Goal: Transaction & Acquisition: Download file/media

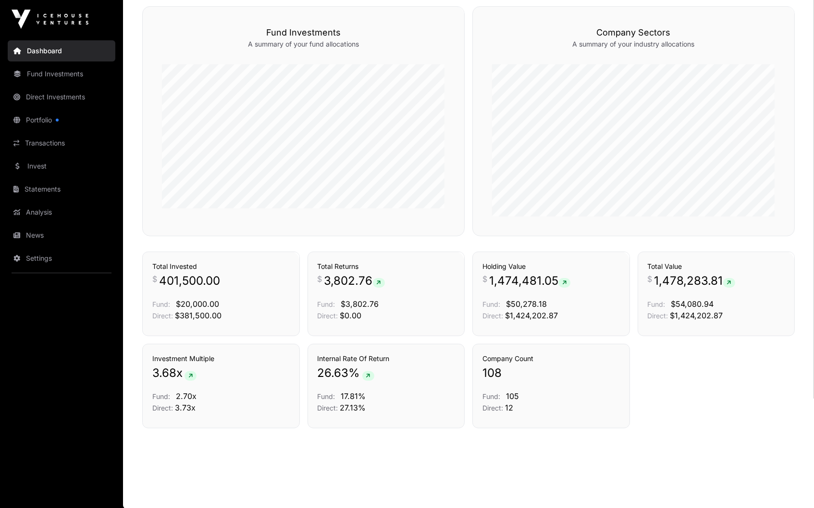
scroll to position [577, 0]
click at [55, 72] on link "Fund Investments" at bounding box center [62, 73] width 108 height 21
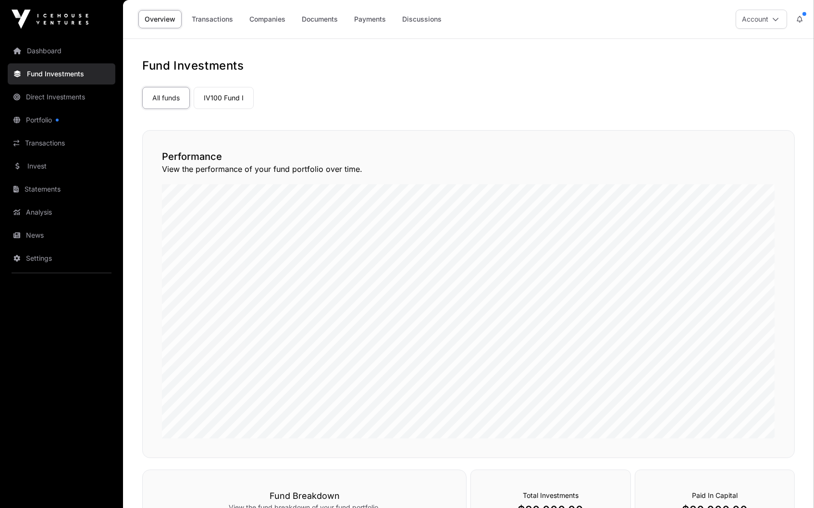
click at [53, 95] on link "Direct Investments" at bounding box center [62, 96] width 108 height 21
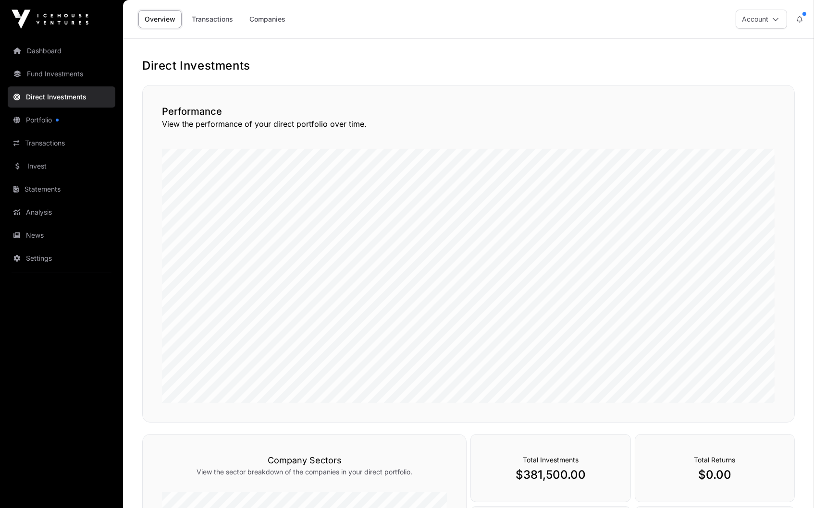
click at [55, 119] on link "Portfolio" at bounding box center [62, 120] width 108 height 21
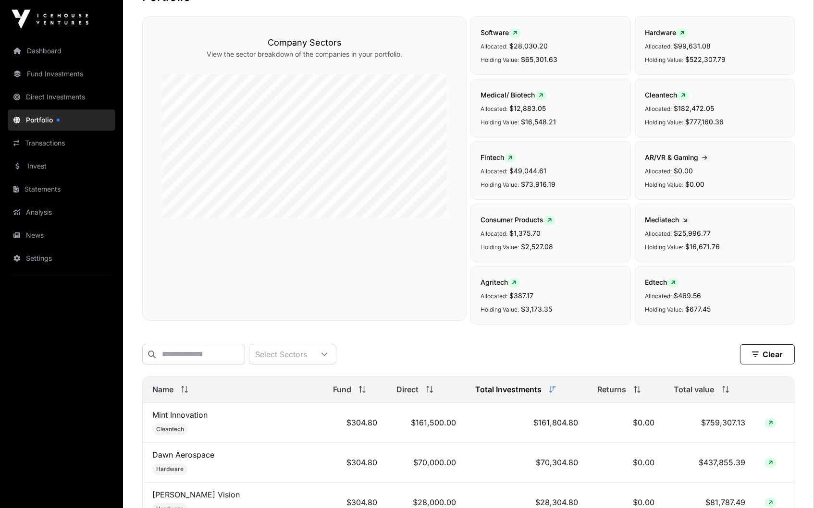
scroll to position [78, 0]
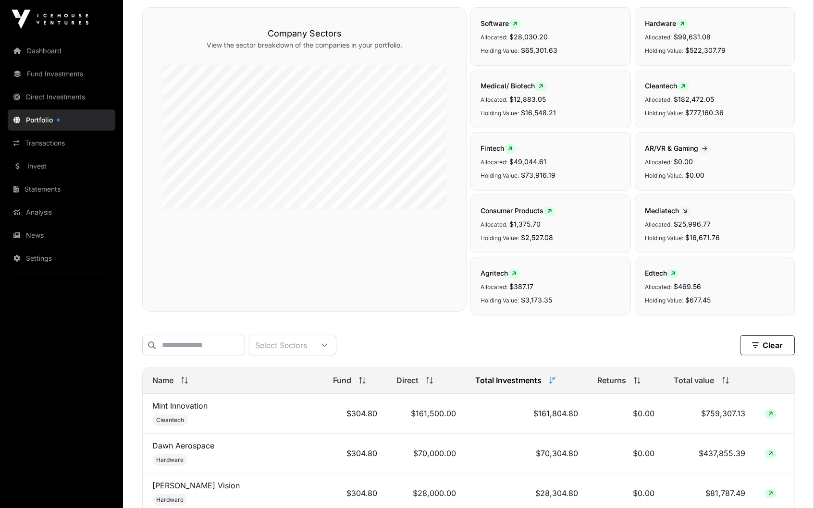
click at [396, 380] on span "Direct" at bounding box center [407, 381] width 22 height 12
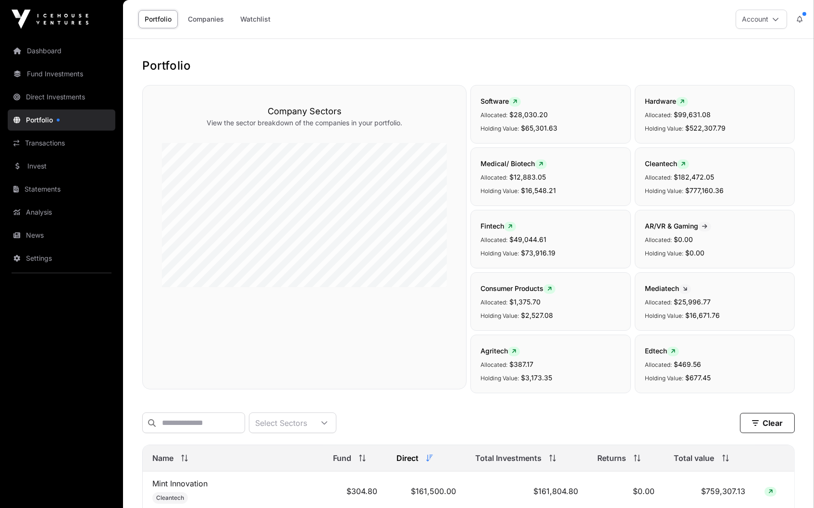
scroll to position [0, 0]
click at [62, 94] on link "Direct Investments" at bounding box center [62, 96] width 108 height 21
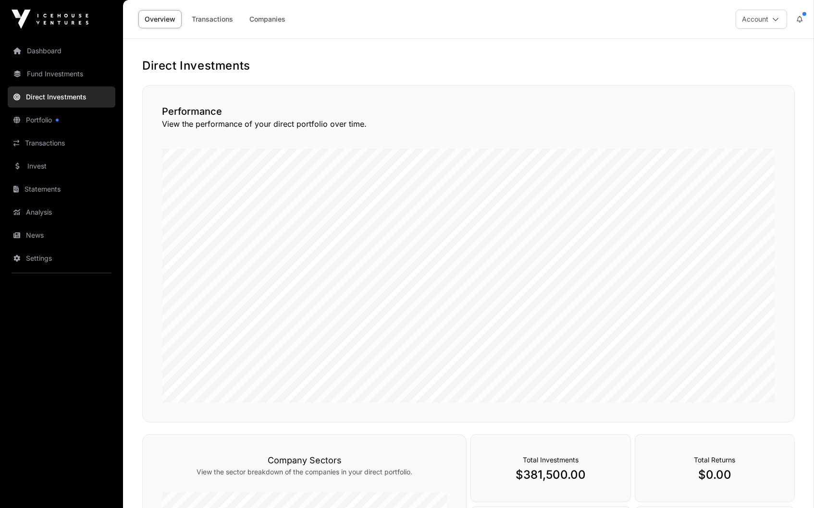
click at [223, 18] on link "Transactions" at bounding box center [212, 19] width 54 height 18
click at [261, 20] on link "Companies" at bounding box center [267, 19] width 49 height 18
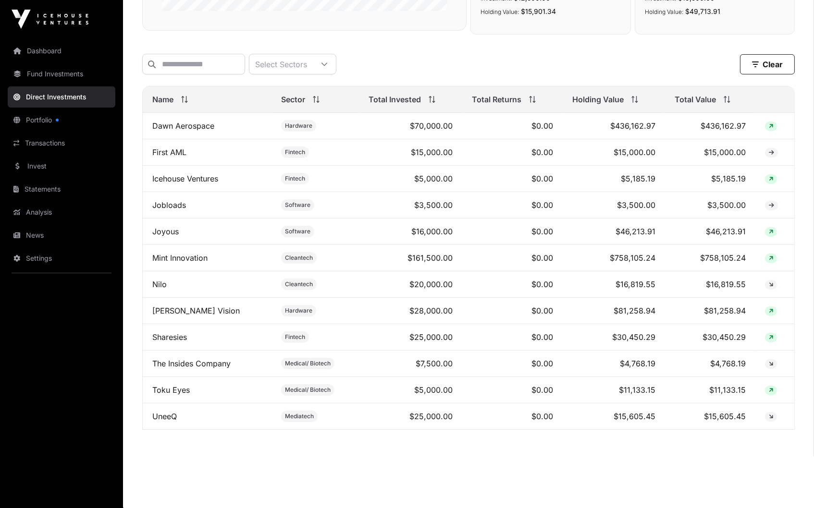
scroll to position [275, 0]
click at [770, 336] on icon at bounding box center [771, 339] width 4 height 6
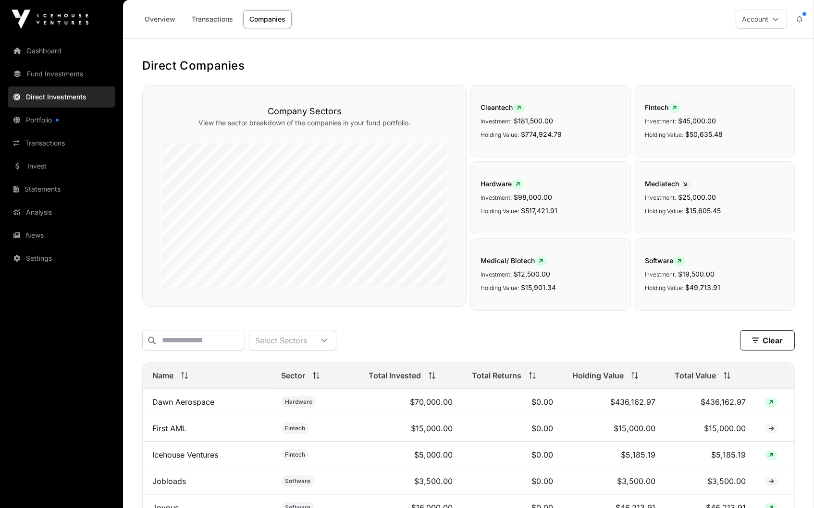
scroll to position [0, 0]
click at [55, 185] on link "Statements" at bounding box center [62, 189] width 108 height 21
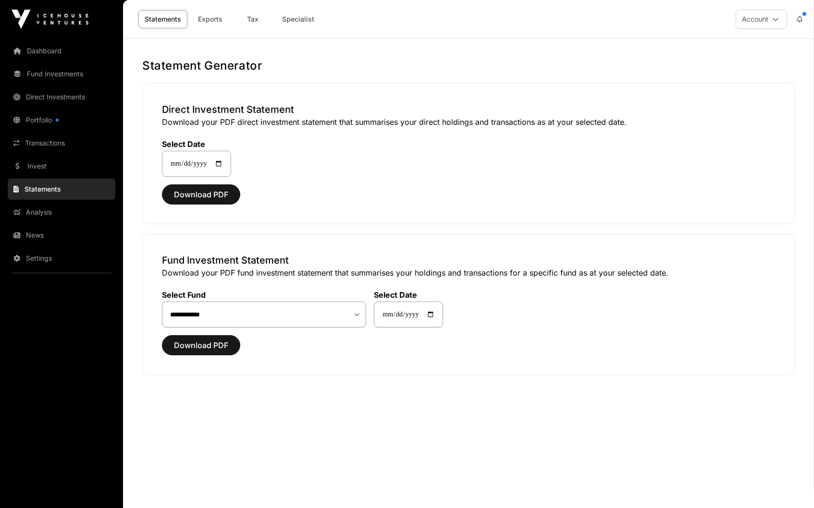
click at [255, 15] on link "Tax" at bounding box center [253, 19] width 38 height 18
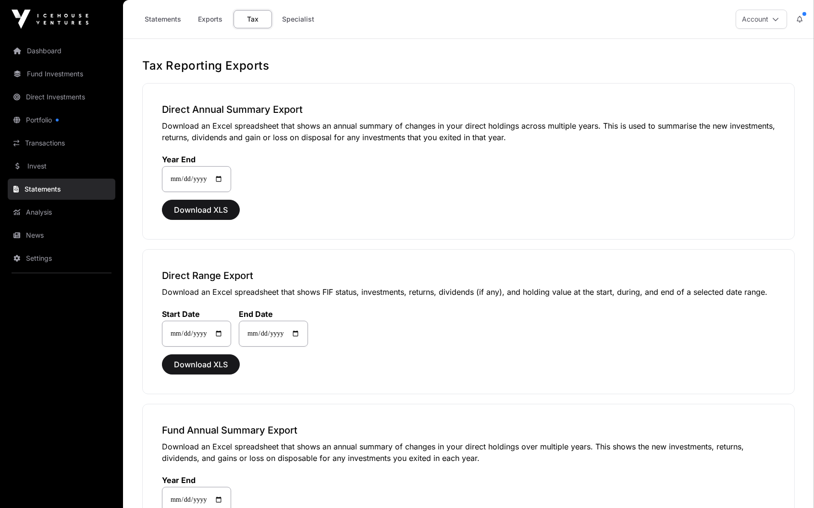
click at [204, 210] on span "Download XLS" at bounding box center [201, 210] width 54 height 12
click at [519, 196] on div "**********" at bounding box center [468, 161] width 653 height 157
click at [217, 361] on span "Download XLS" at bounding box center [201, 365] width 54 height 12
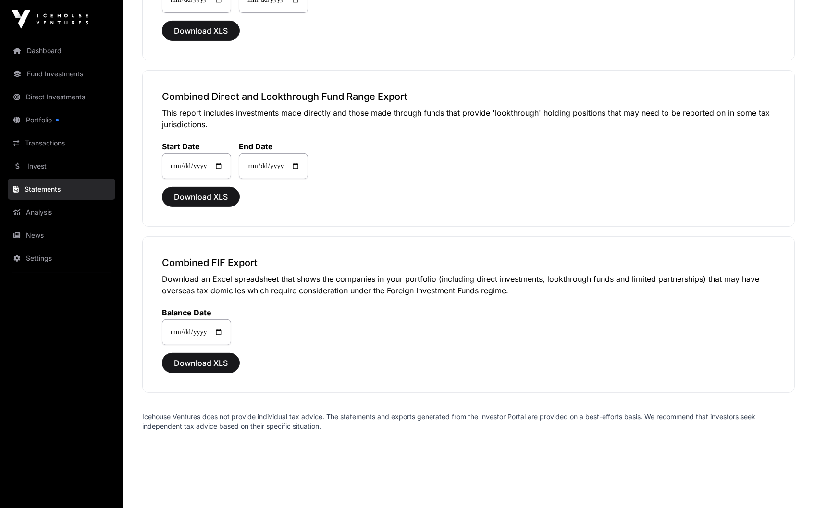
scroll to position [665, 0]
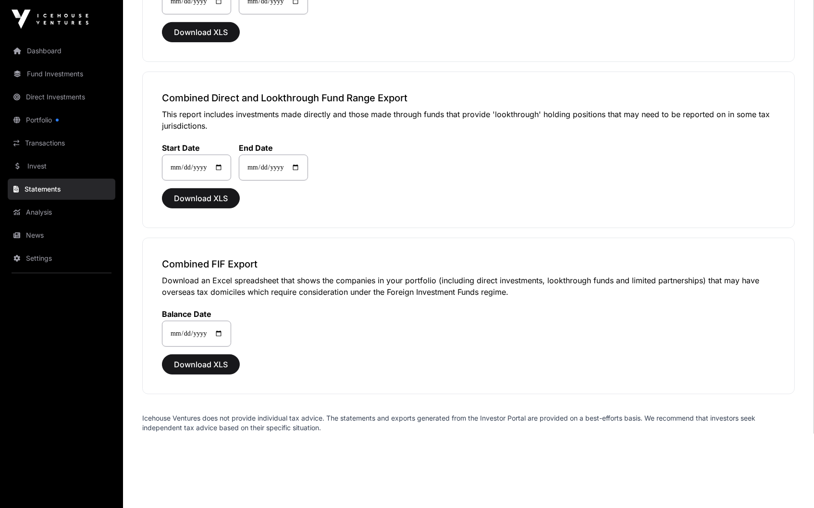
click at [193, 361] on span "Download XLS" at bounding box center [201, 365] width 54 height 12
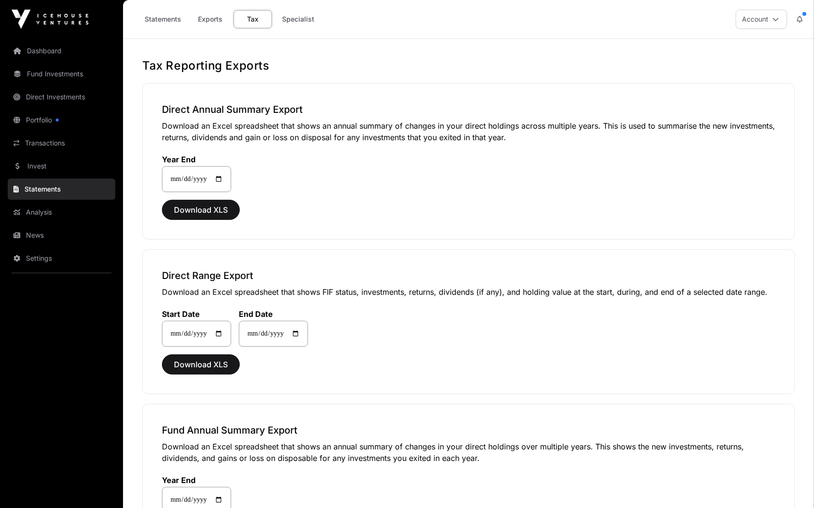
scroll to position [0, 0]
click at [463, 228] on div "**********" at bounding box center [468, 161] width 653 height 157
click at [175, 21] on link "Statements" at bounding box center [162, 19] width 49 height 18
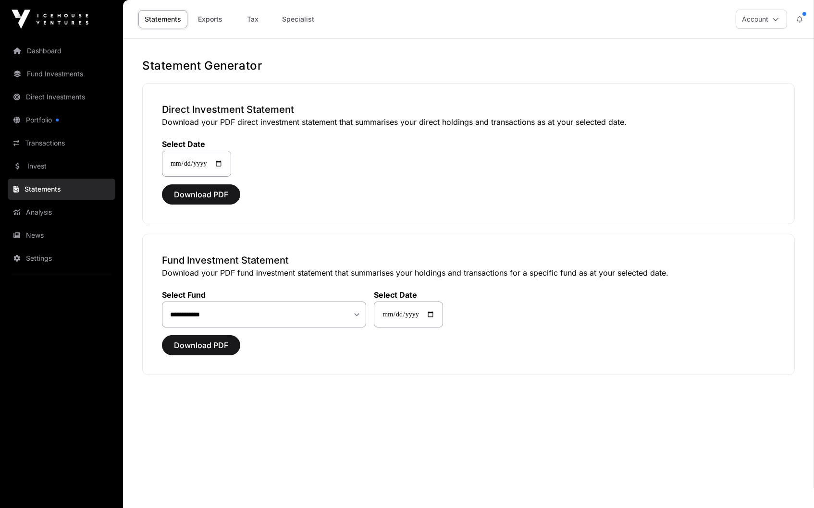
click at [216, 18] on link "Exports" at bounding box center [210, 19] width 38 height 18
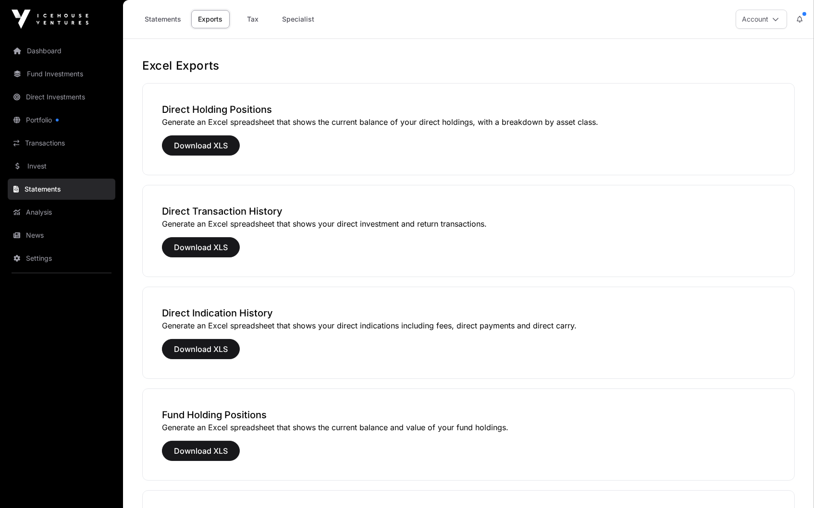
click at [302, 22] on link "Specialist" at bounding box center [298, 19] width 45 height 18
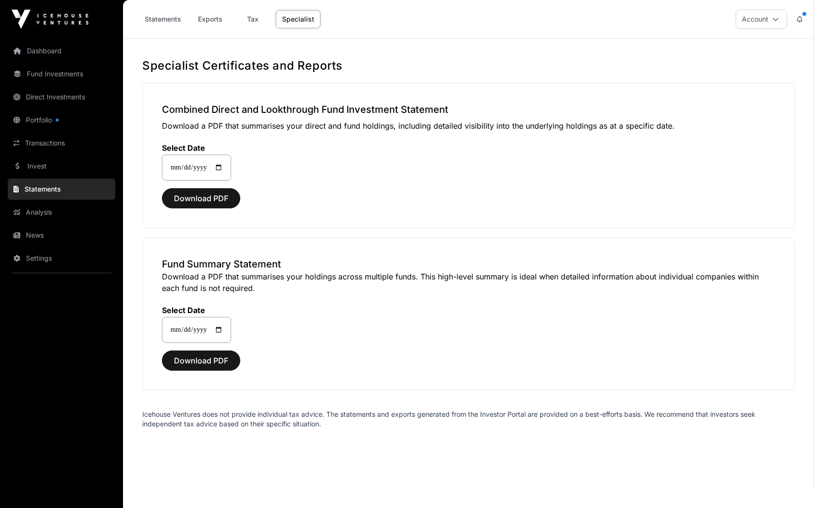
click at [232, 19] on div "Statements Exports Tax Specialist" at bounding box center [229, 19] width 182 height 18
click at [218, 19] on link "Exports" at bounding box center [210, 19] width 38 height 18
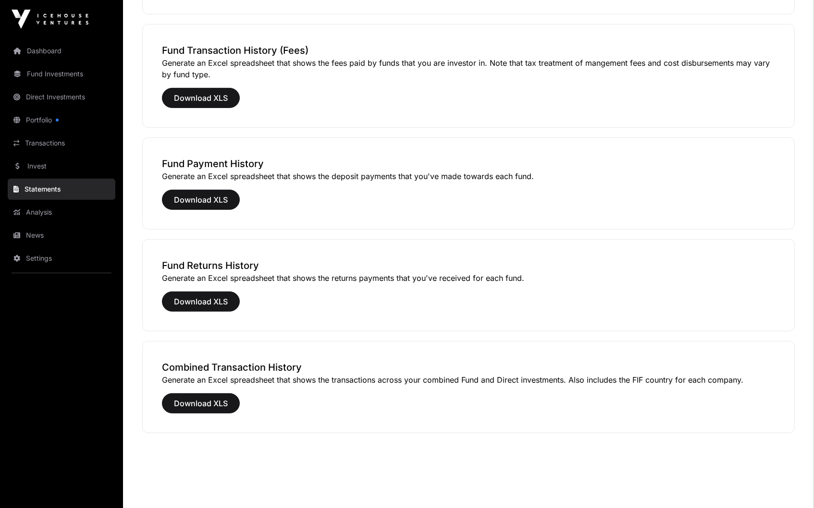
scroll to position [568, 0]
click at [223, 402] on span "Download XLS" at bounding box center [201, 404] width 54 height 12
click at [52, 140] on link "Transactions" at bounding box center [62, 143] width 108 height 21
click at [42, 210] on link "Analysis" at bounding box center [62, 212] width 108 height 21
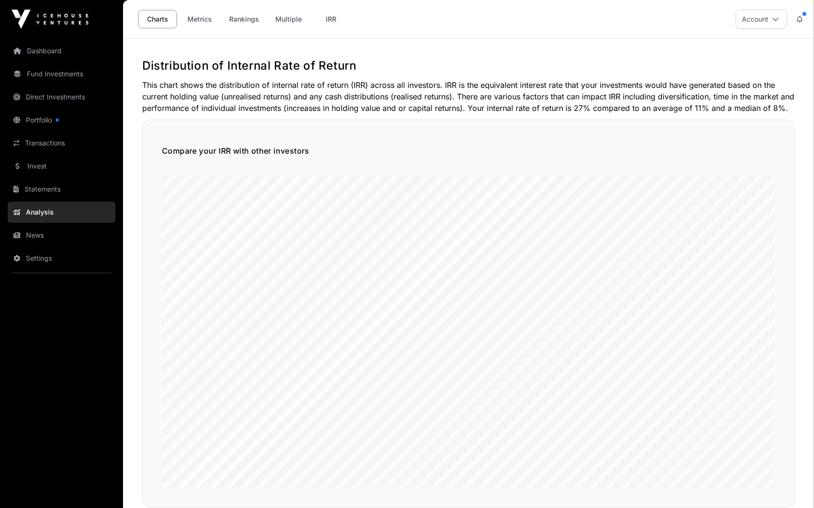
click at [315, 109] on p "This chart shows the distribution of internal rate of return (IRR) across all i…" at bounding box center [468, 96] width 653 height 35
click at [45, 166] on link "Invest" at bounding box center [62, 166] width 108 height 21
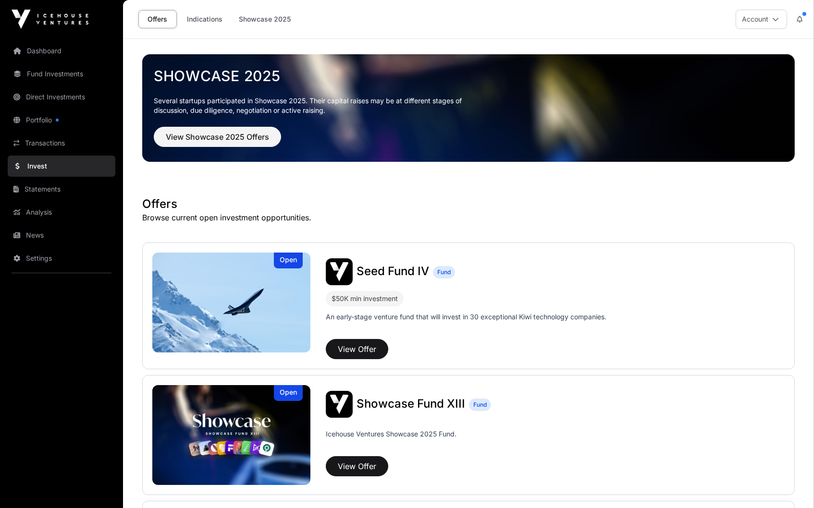
click at [47, 225] on link "News" at bounding box center [62, 235] width 108 height 21
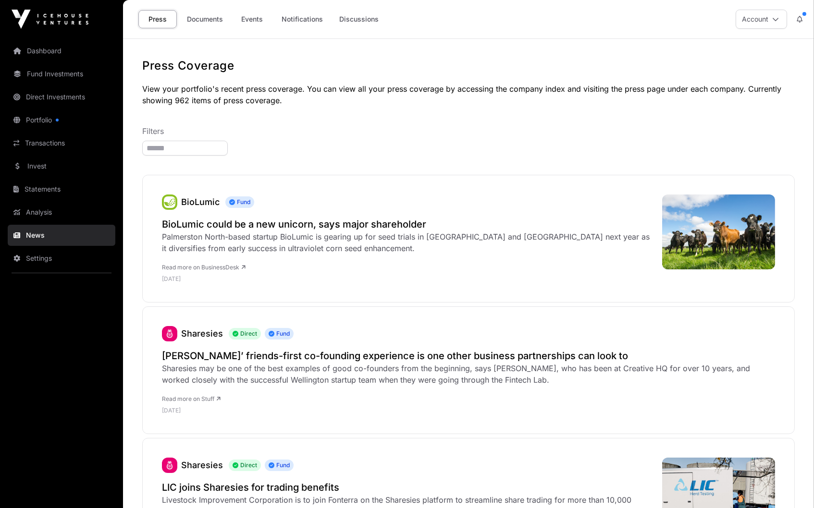
click at [53, 254] on link "Settings" at bounding box center [62, 258] width 108 height 21
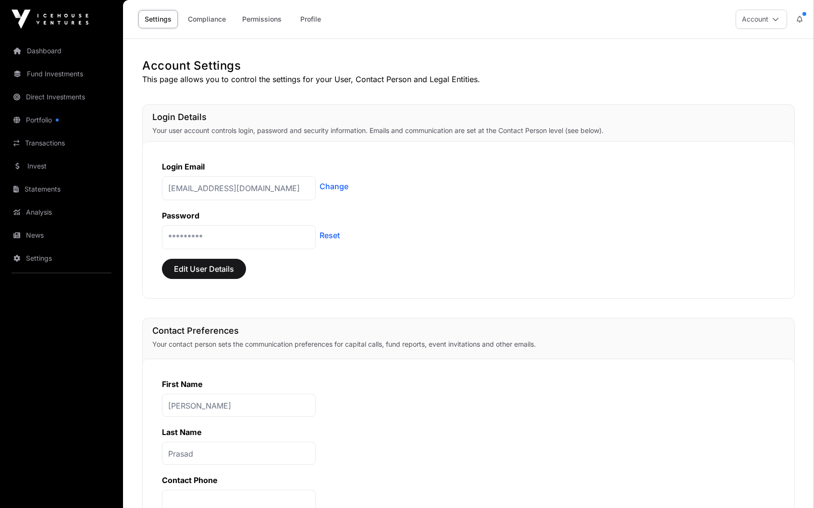
click at [213, 27] on link "Compliance" at bounding box center [207, 19] width 50 height 18
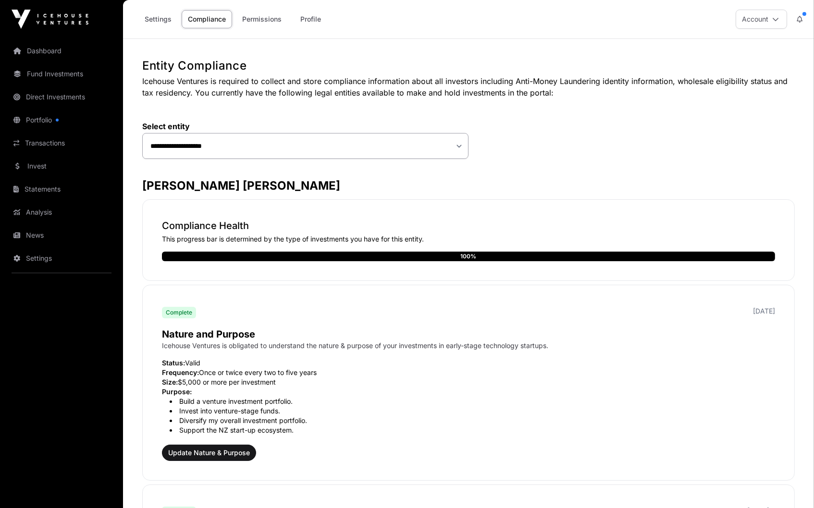
click at [257, 26] on link "Permissions" at bounding box center [262, 19] width 52 height 18
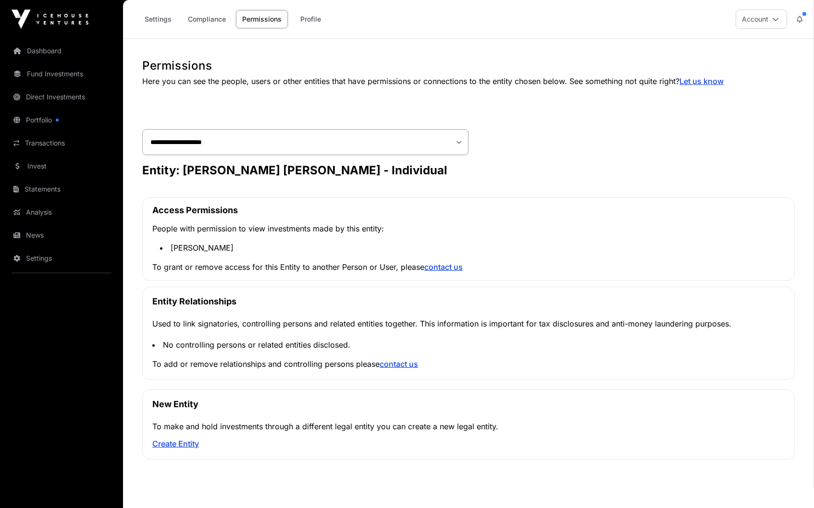
click at [221, 25] on link "Compliance" at bounding box center [207, 19] width 50 height 18
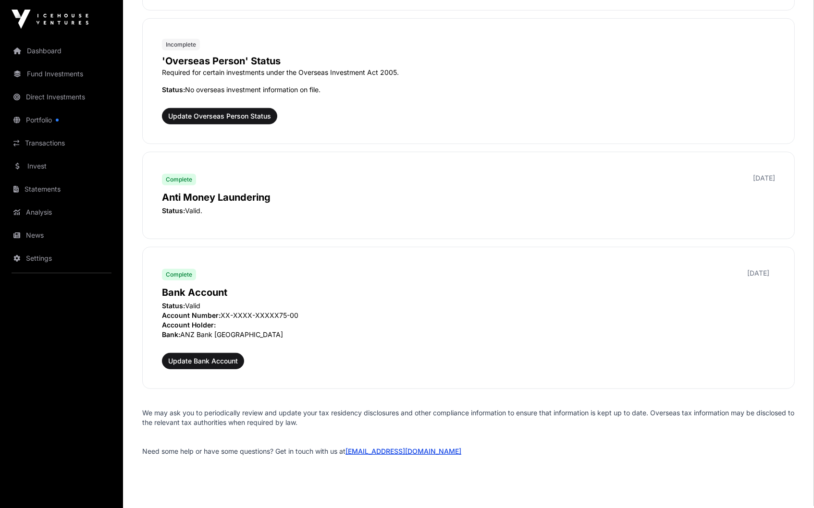
scroll to position [1202, 0]
